Goal: Task Accomplishment & Management: Use online tool/utility

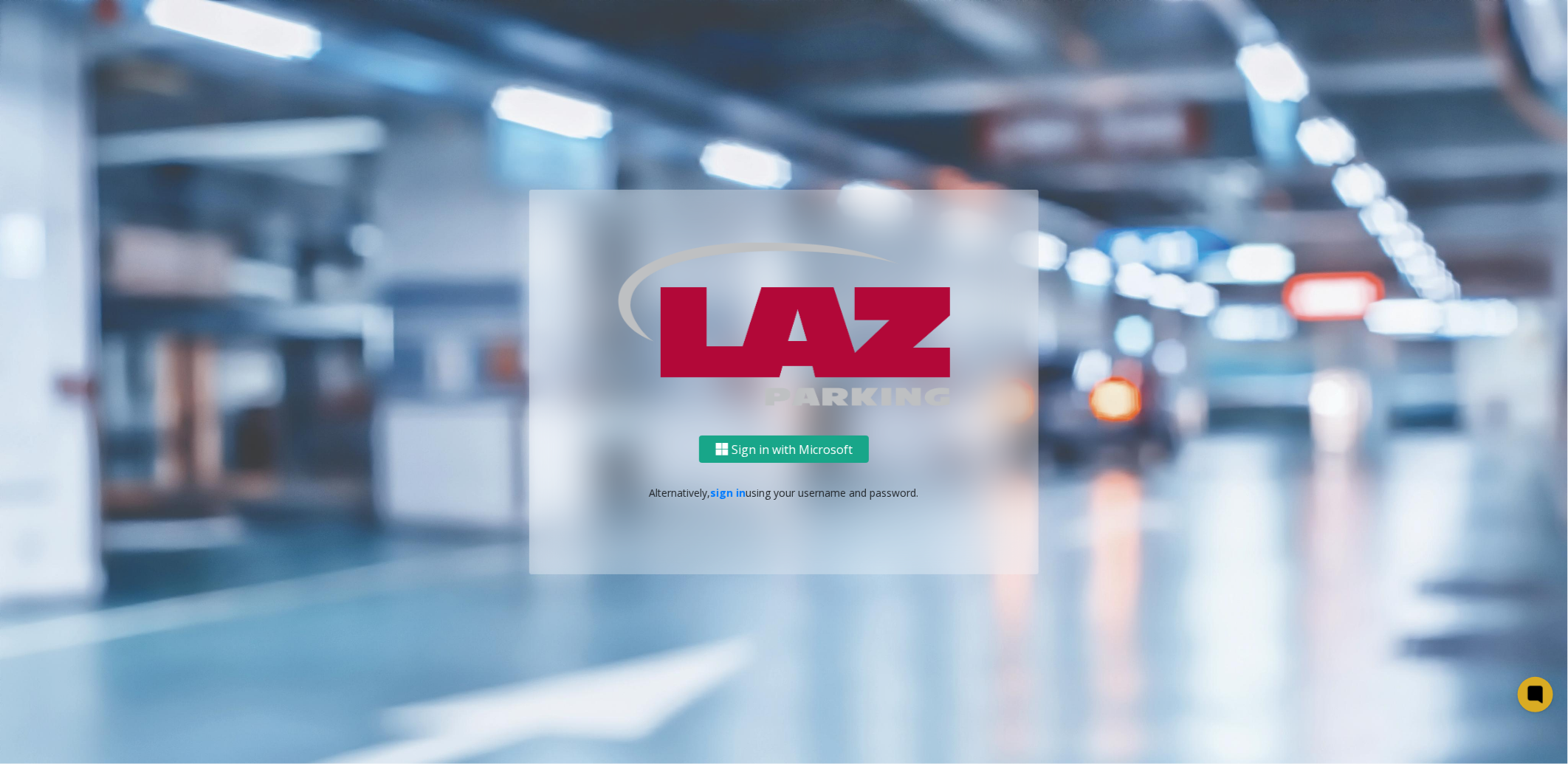
click at [769, 444] on button "Sign in with Microsoft" at bounding box center [784, 448] width 170 height 28
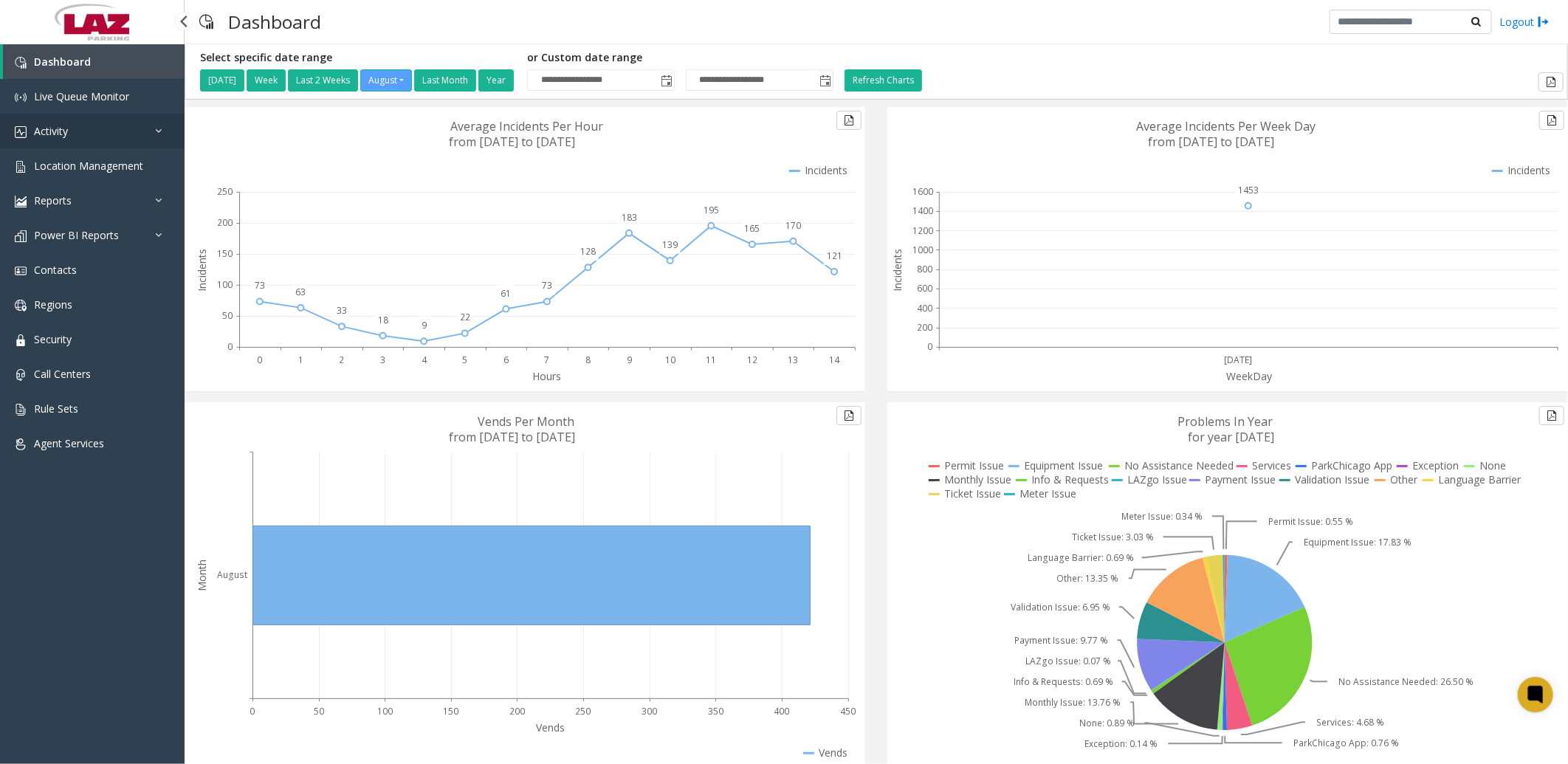
click at [60, 129] on span "Activity" at bounding box center [51, 130] width 34 height 14
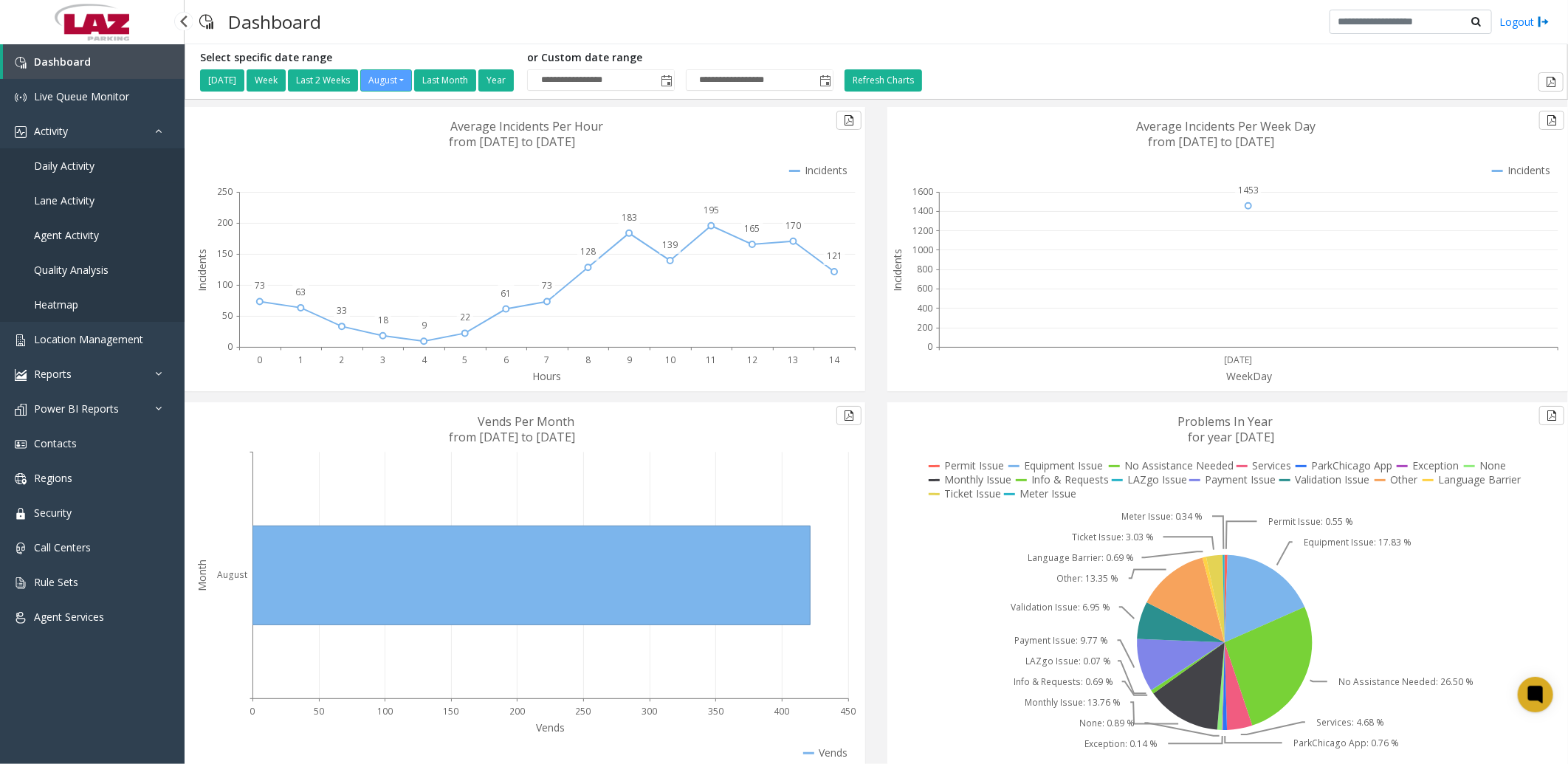
click at [63, 159] on span "Daily Activity" at bounding box center [64, 165] width 60 height 14
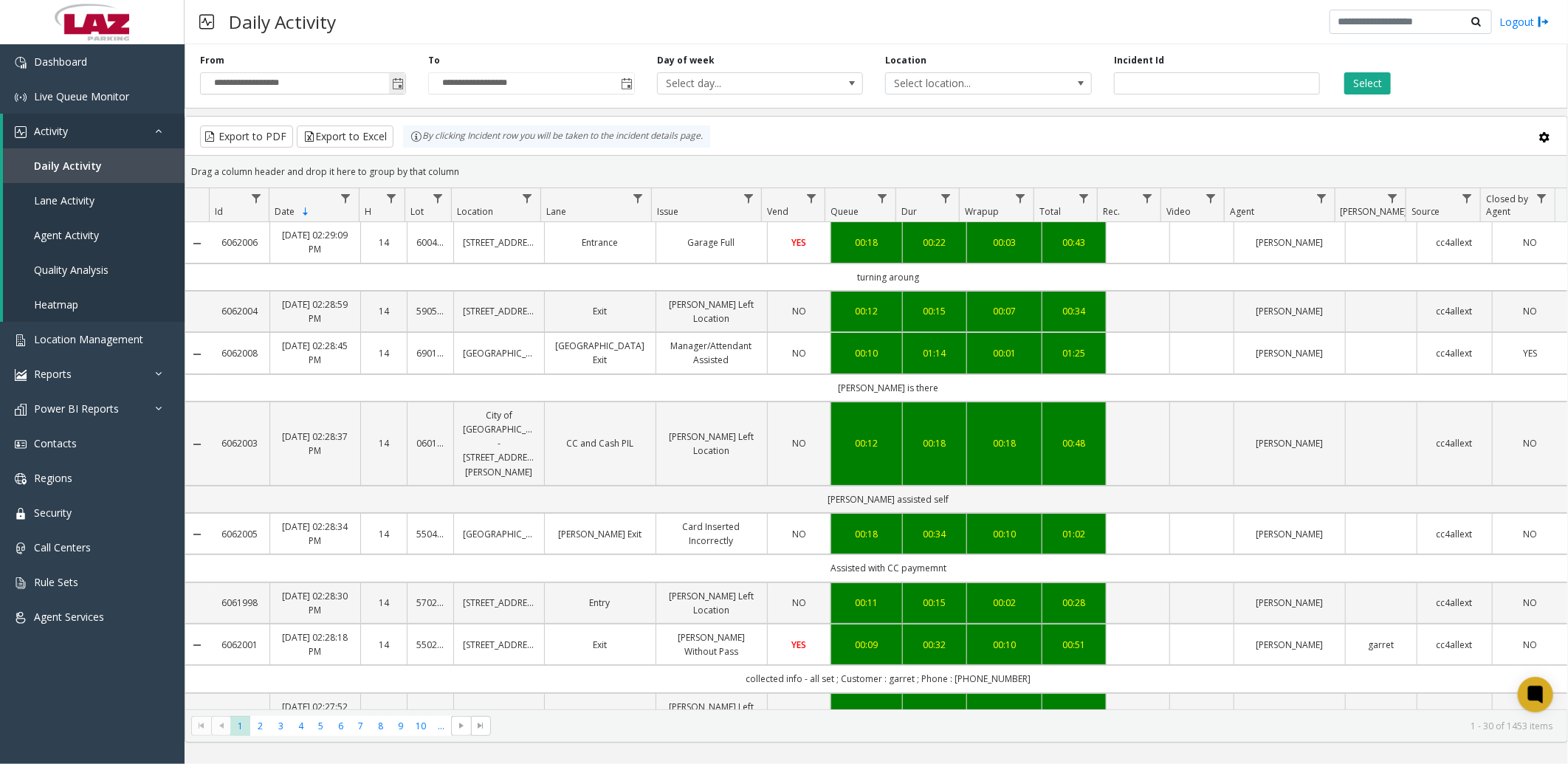
click at [397, 83] on span "Toggle popup" at bounding box center [398, 84] width 12 height 12
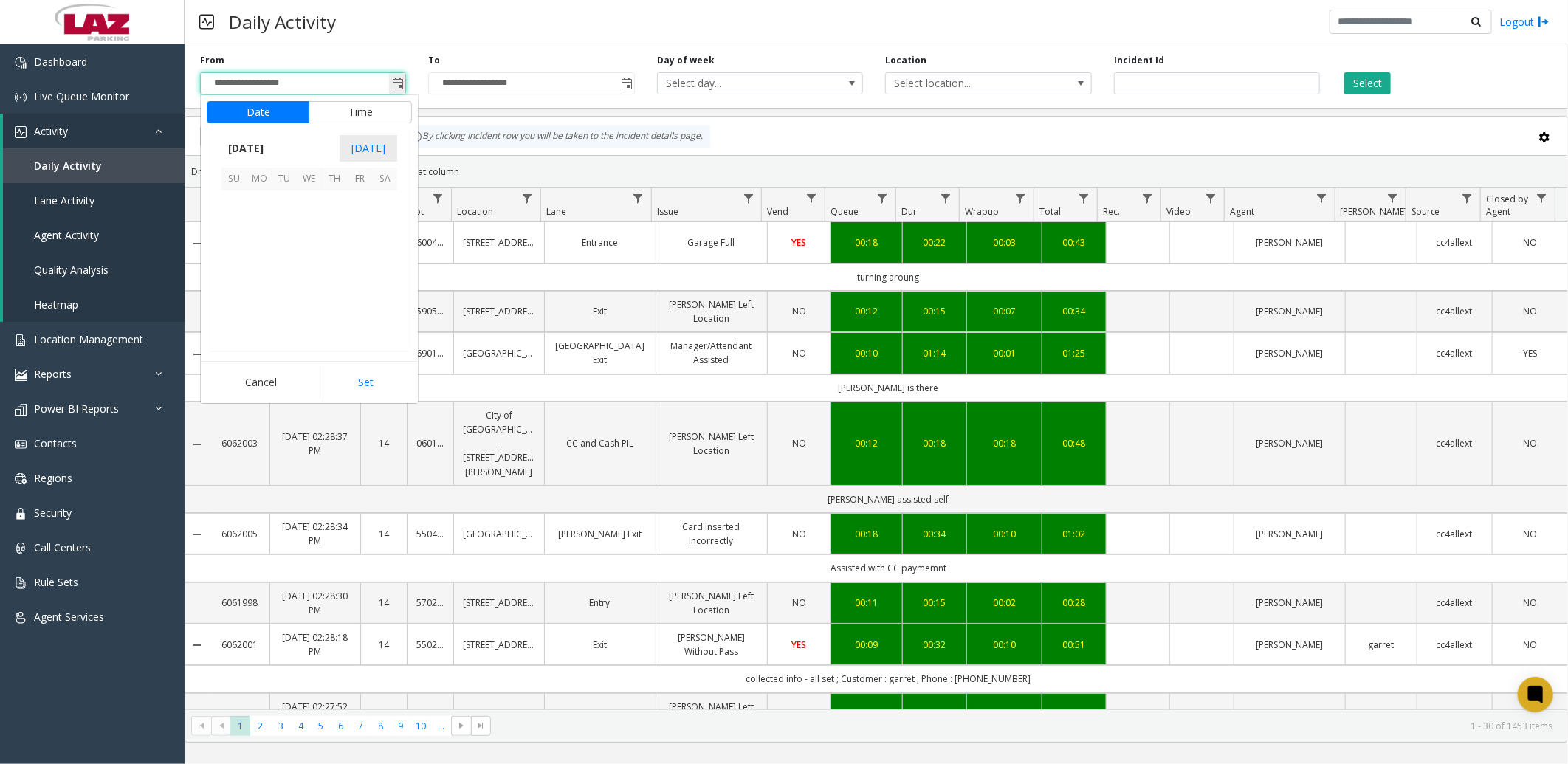
scroll to position [264630, 0]
click at [277, 279] on span "19" at bounding box center [284, 278] width 25 height 25
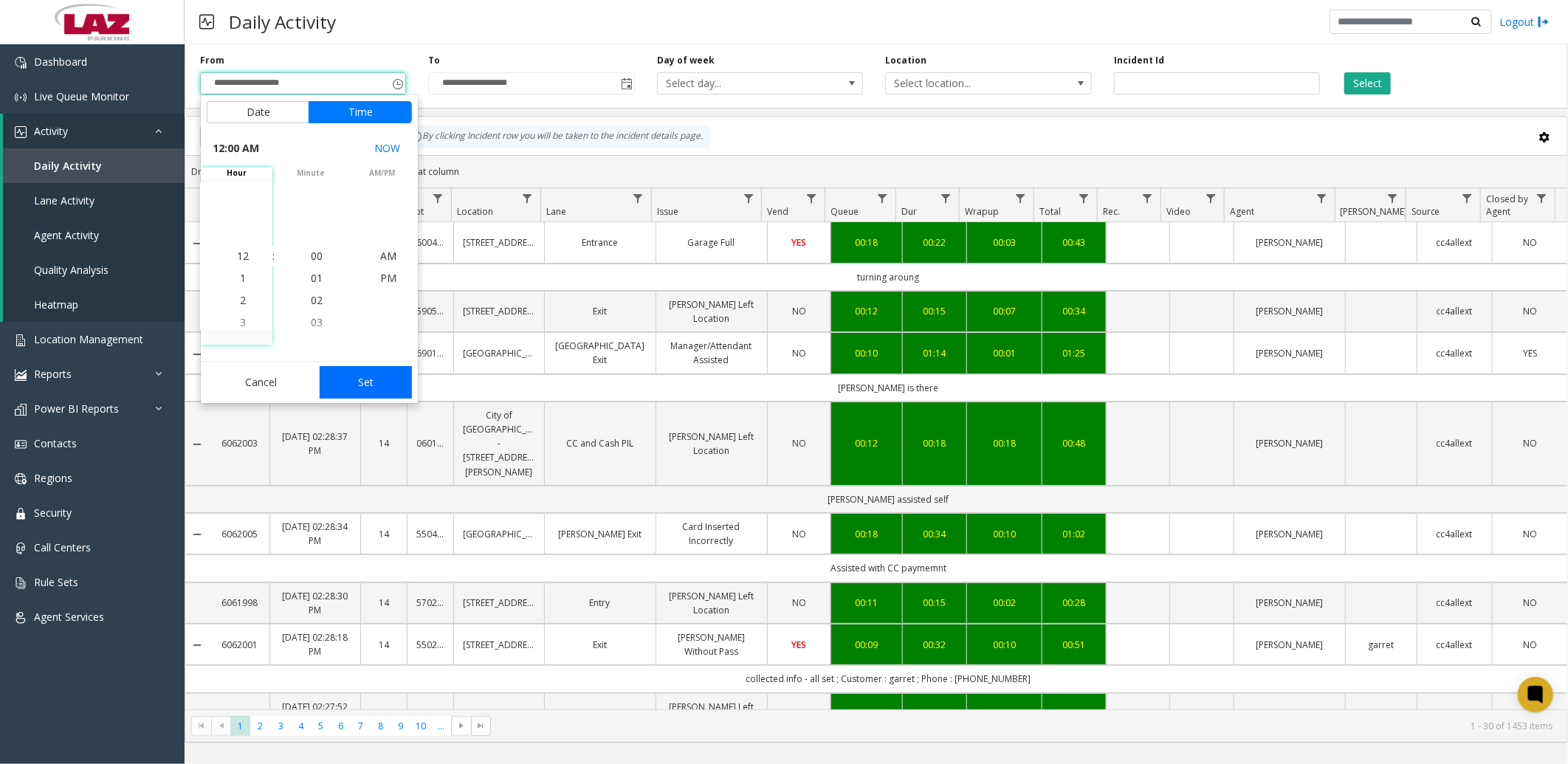
click at [373, 372] on button "Set" at bounding box center [366, 382] width 93 height 33
type input "**********"
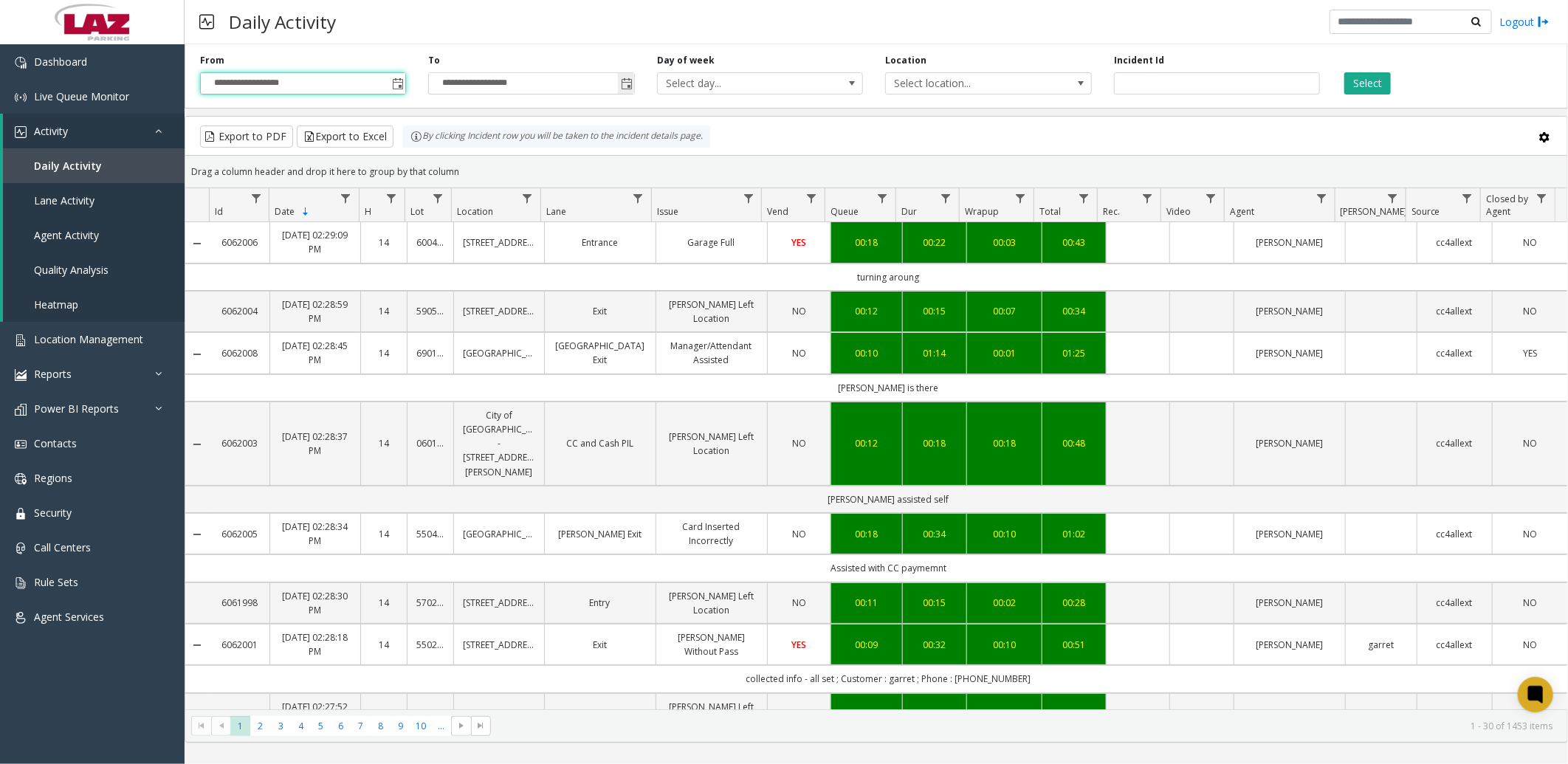
click at [625, 82] on span "Toggle popup" at bounding box center [627, 84] width 12 height 12
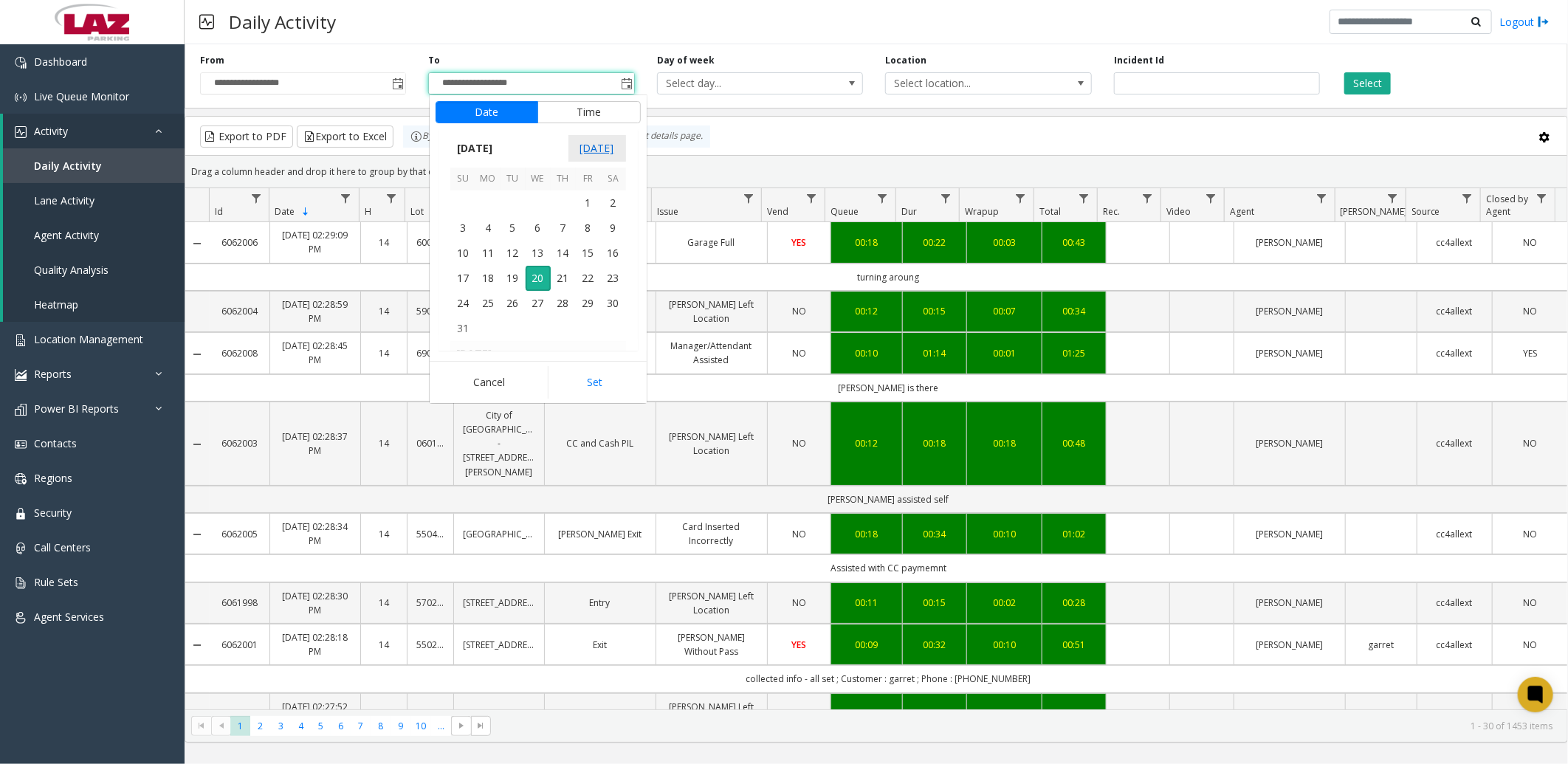
scroll to position [23, 0]
click at [511, 281] on span "19" at bounding box center [513, 278] width 25 height 25
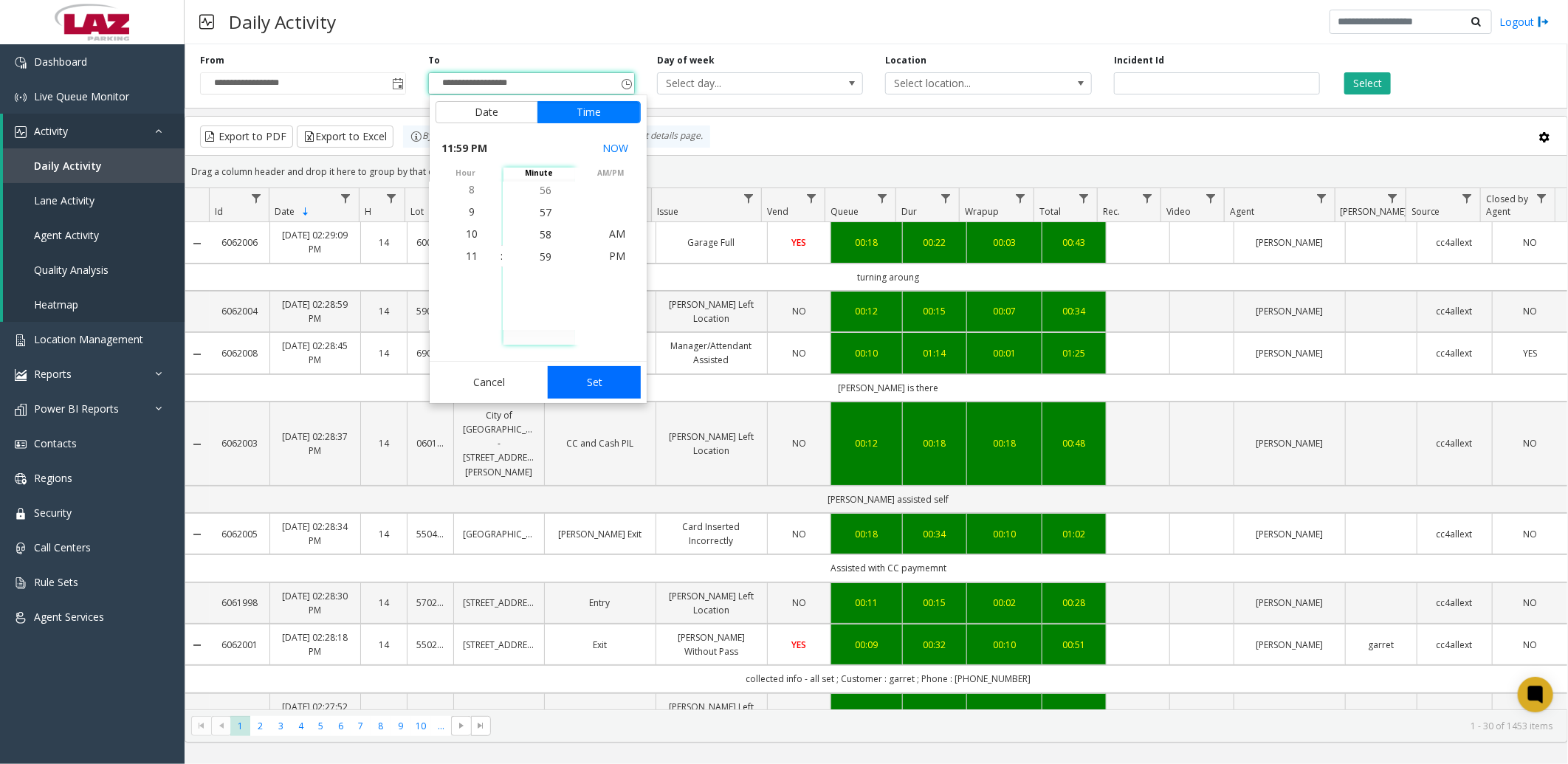
click at [618, 381] on button "Set" at bounding box center [594, 382] width 93 height 33
type input "**********"
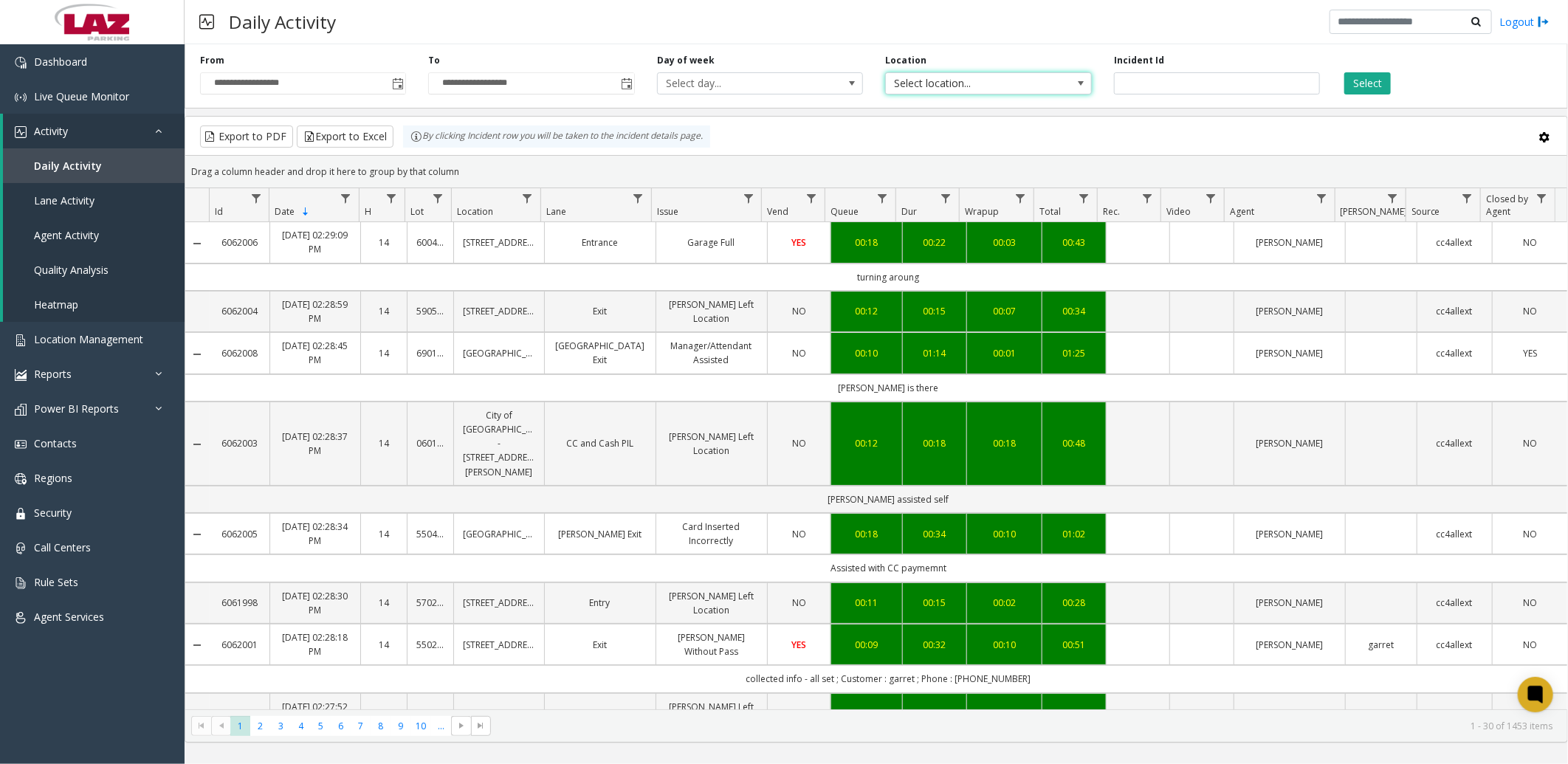
click at [1038, 78] on span "Select location..." at bounding box center [968, 83] width 164 height 21
type input "*****"
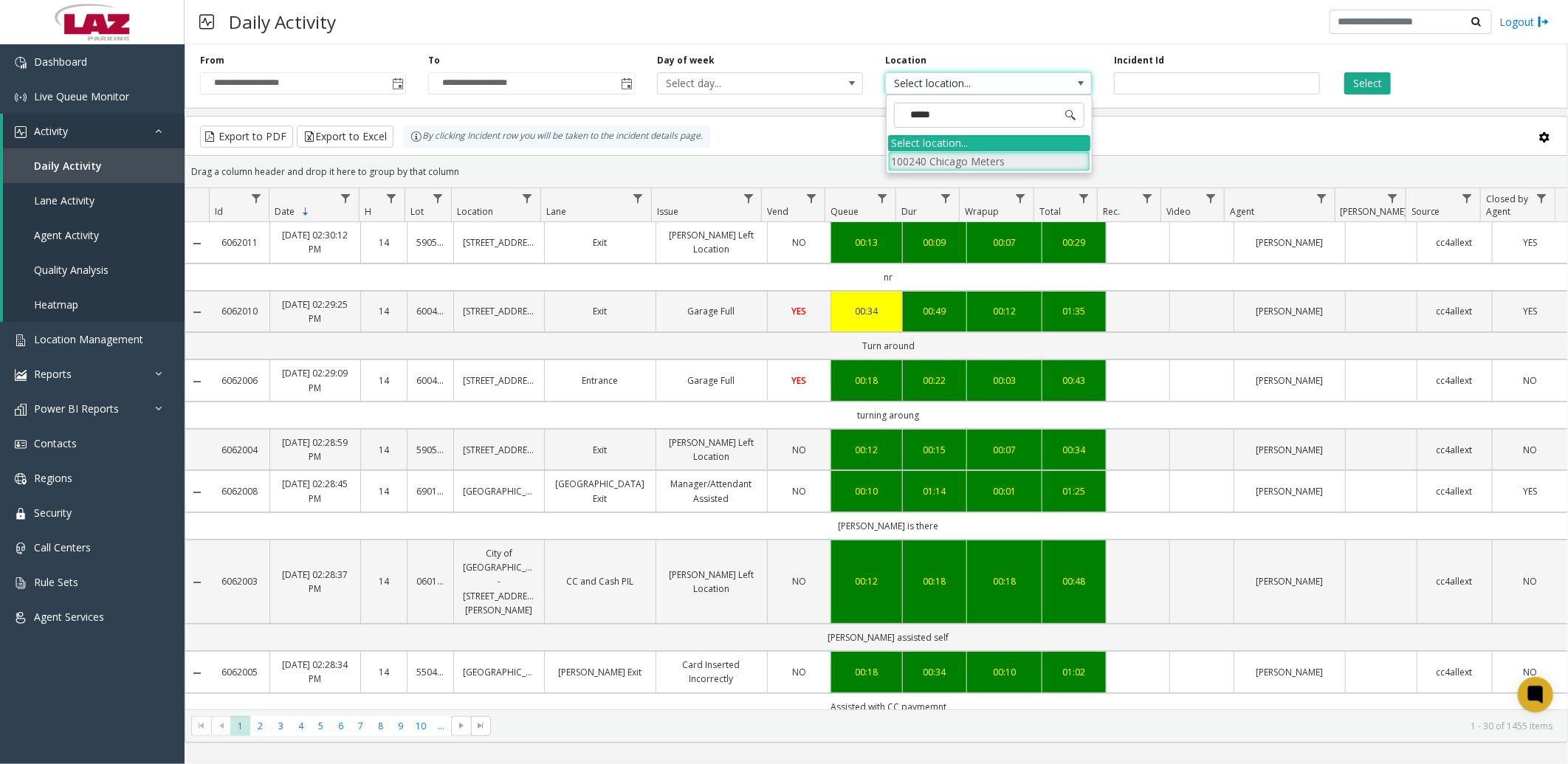
click at [1039, 164] on li "100240 Chicago Meters" at bounding box center [989, 161] width 202 height 20
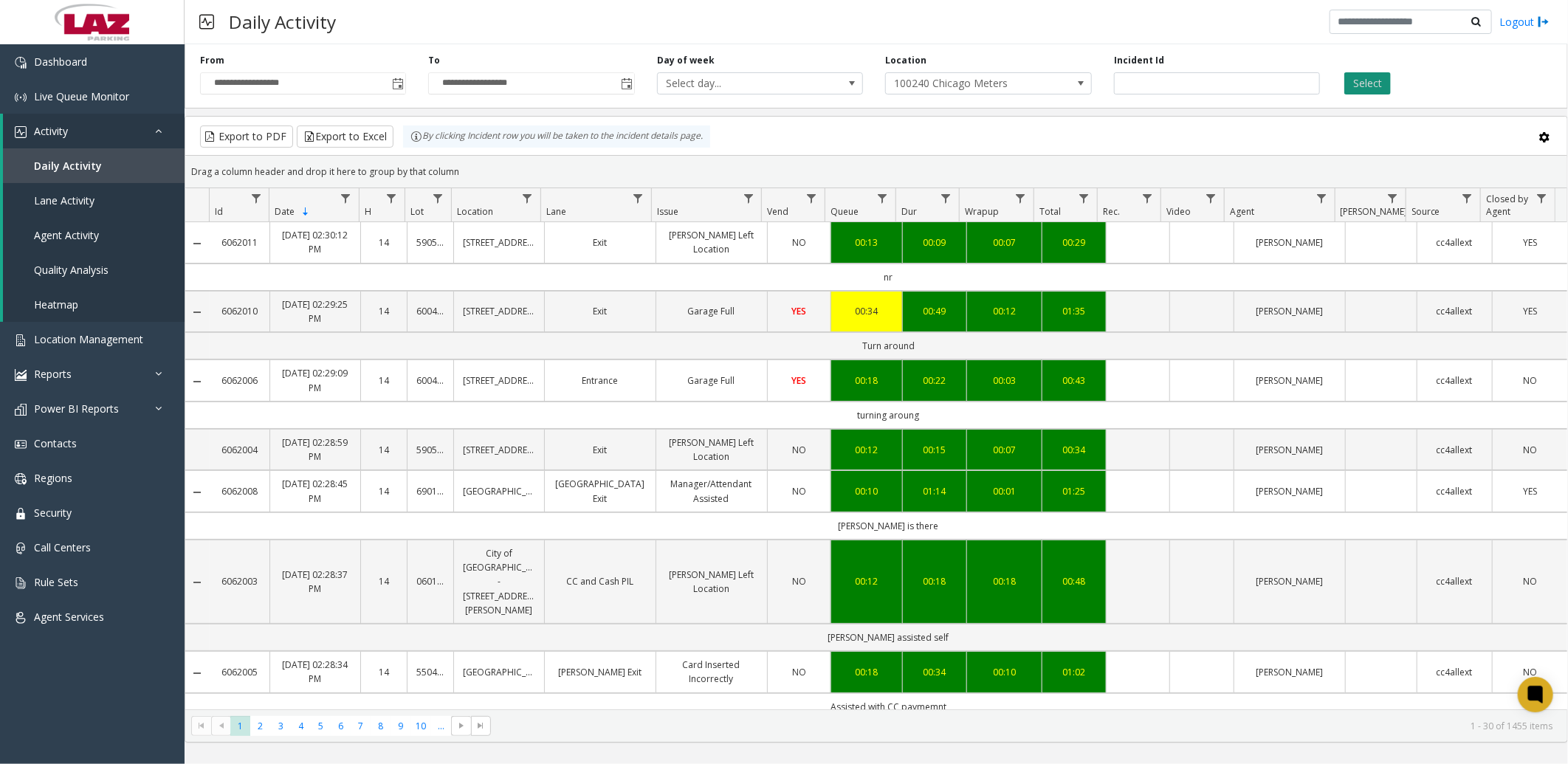
click at [1382, 83] on button "Select" at bounding box center [1368, 83] width 47 height 23
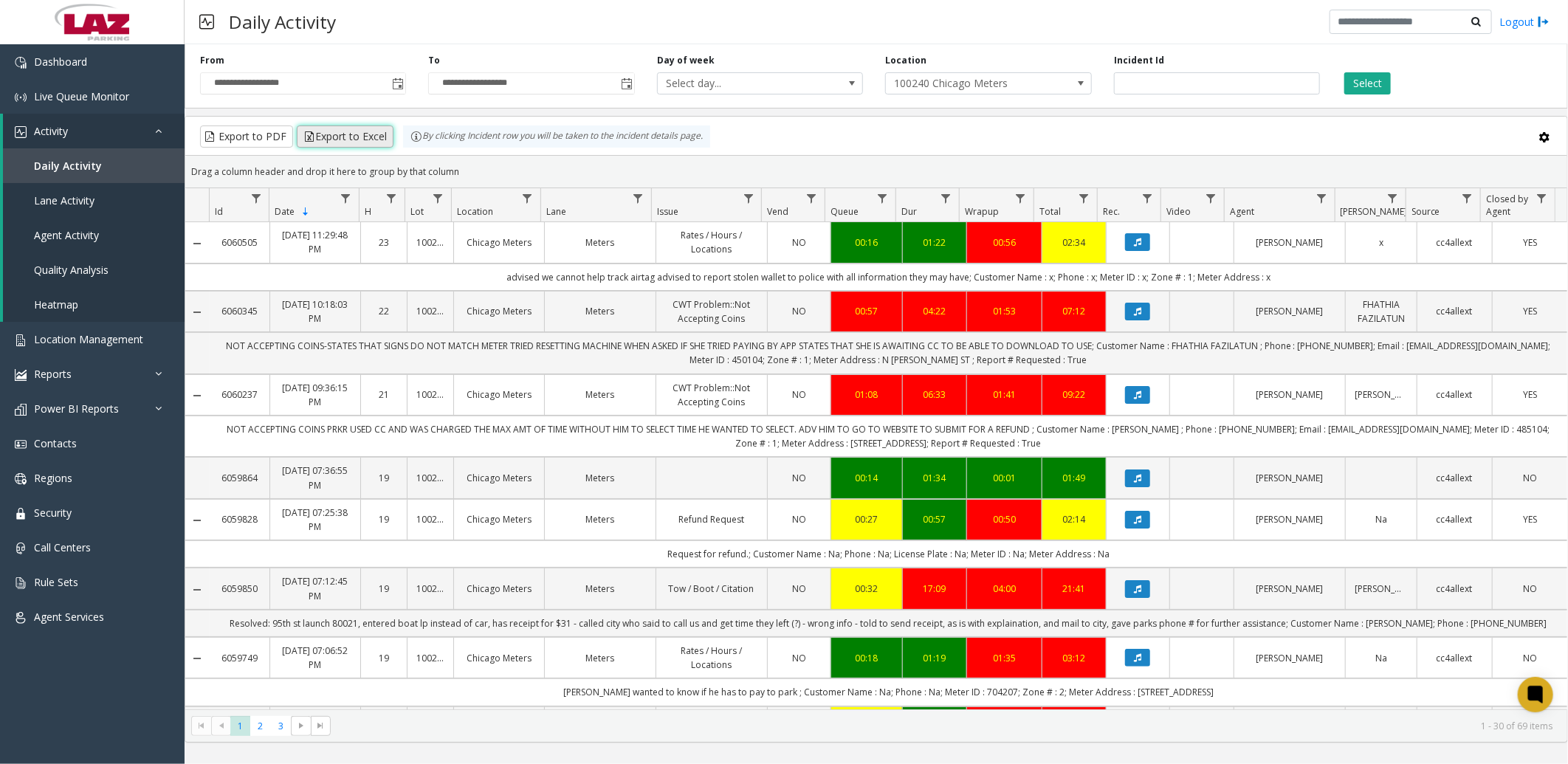
click at [360, 135] on button "Export to Excel" at bounding box center [345, 136] width 97 height 23
drag, startPoint x: 1039, startPoint y: 124, endPoint x: 1051, endPoint y: 133, distance: 15.0
click at [1039, 124] on kendo-grid-toolbar "Export to PDF Export to Excel By clicking Incident row you will be taken to the…" at bounding box center [876, 136] width 1383 height 39
click at [1545, 134] on span at bounding box center [1543, 137] width 16 height 16
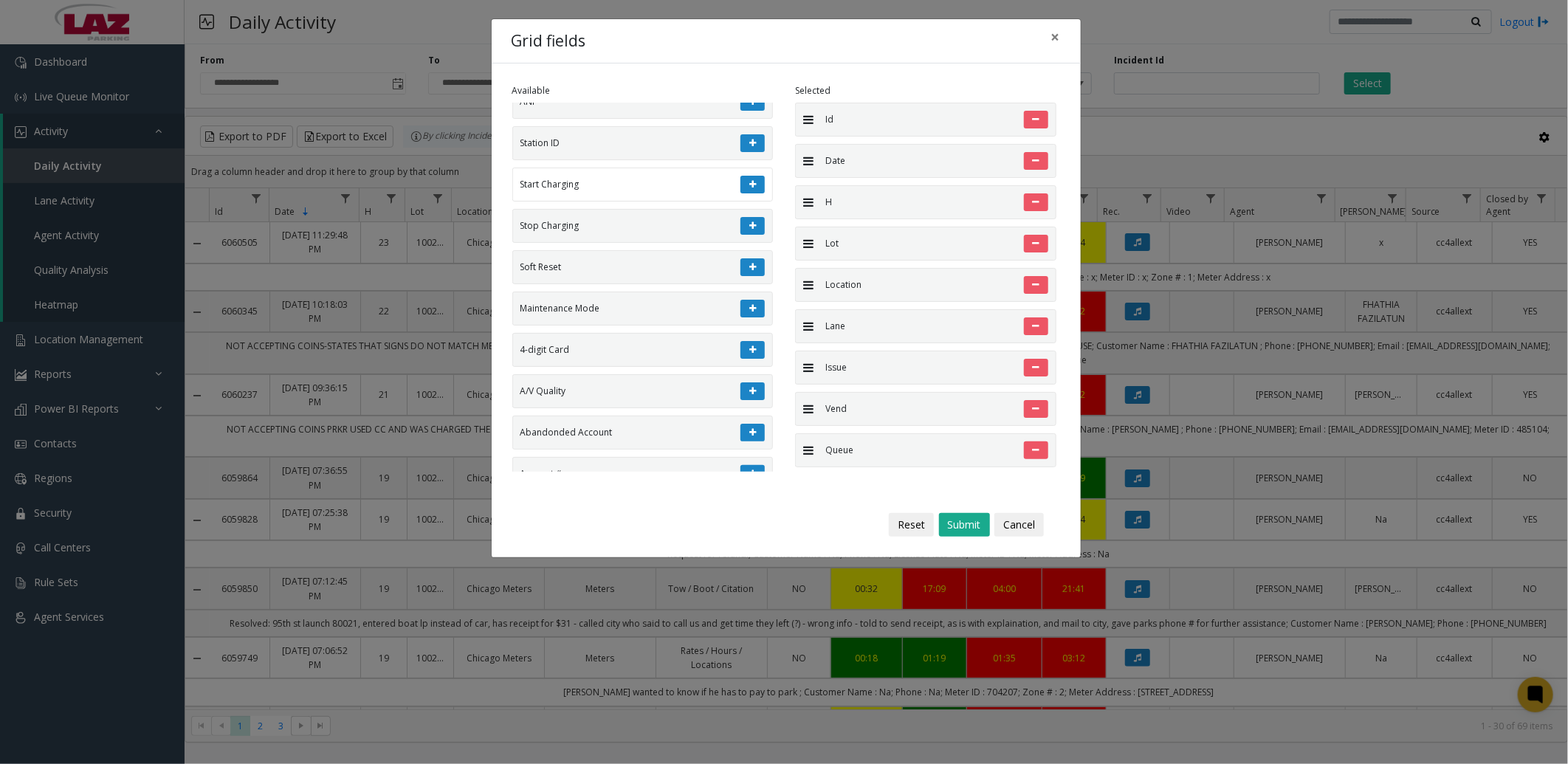
scroll to position [382, 0]
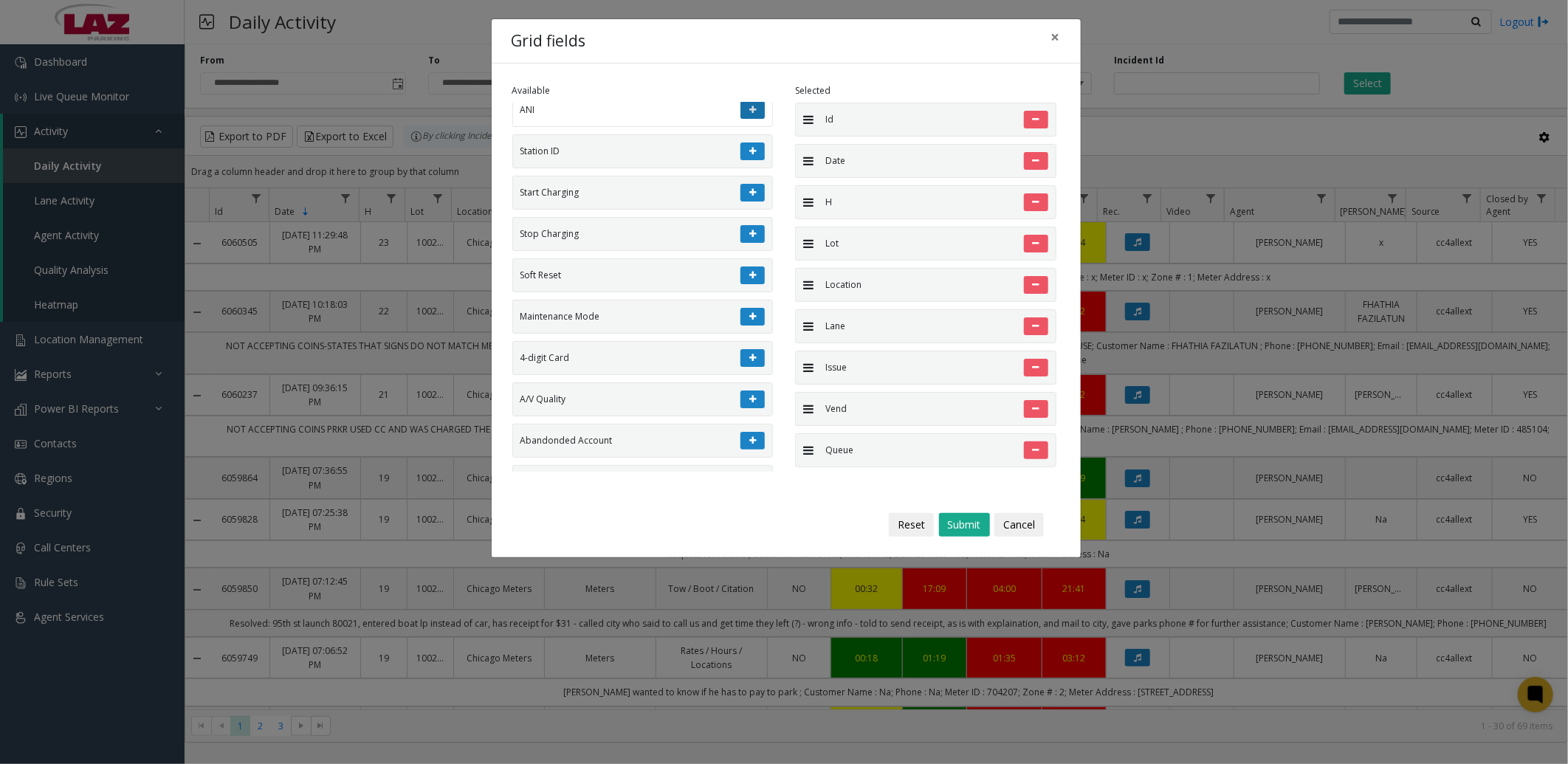
click at [747, 118] on button at bounding box center [752, 109] width 24 height 18
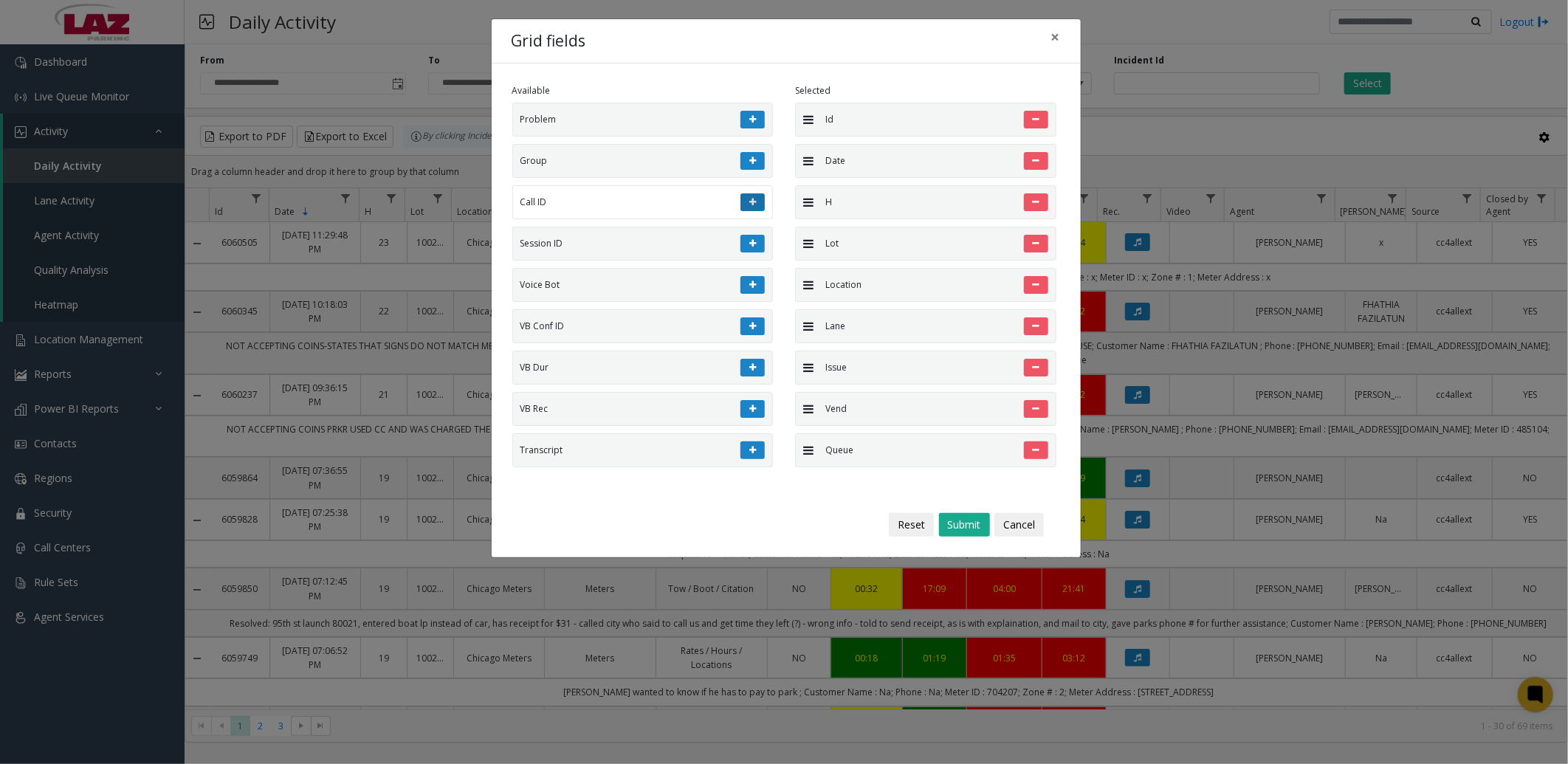
click at [740, 203] on button at bounding box center [752, 202] width 24 height 18
click at [962, 523] on button "Submit" at bounding box center [964, 524] width 51 height 23
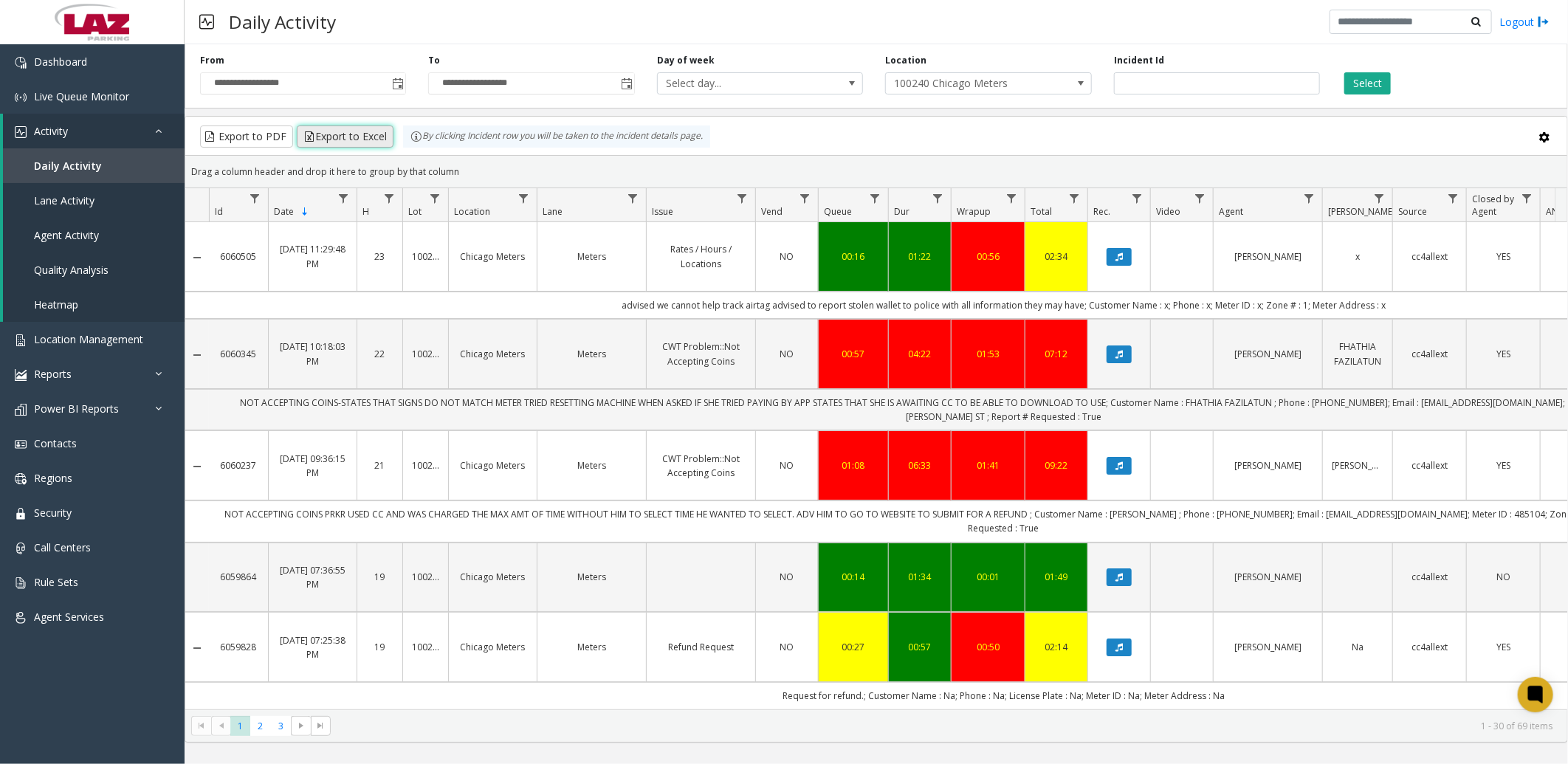
click at [327, 135] on button "Export to Excel" at bounding box center [345, 136] width 97 height 23
click at [986, 33] on div "Daily Activity Logout" at bounding box center [876, 22] width 1383 height 44
click at [1087, 130] on div "Export to PDF Export to Excel By clicking Incident row you will be taken to the…" at bounding box center [876, 136] width 1357 height 23
